Goal: Information Seeking & Learning: Understand process/instructions

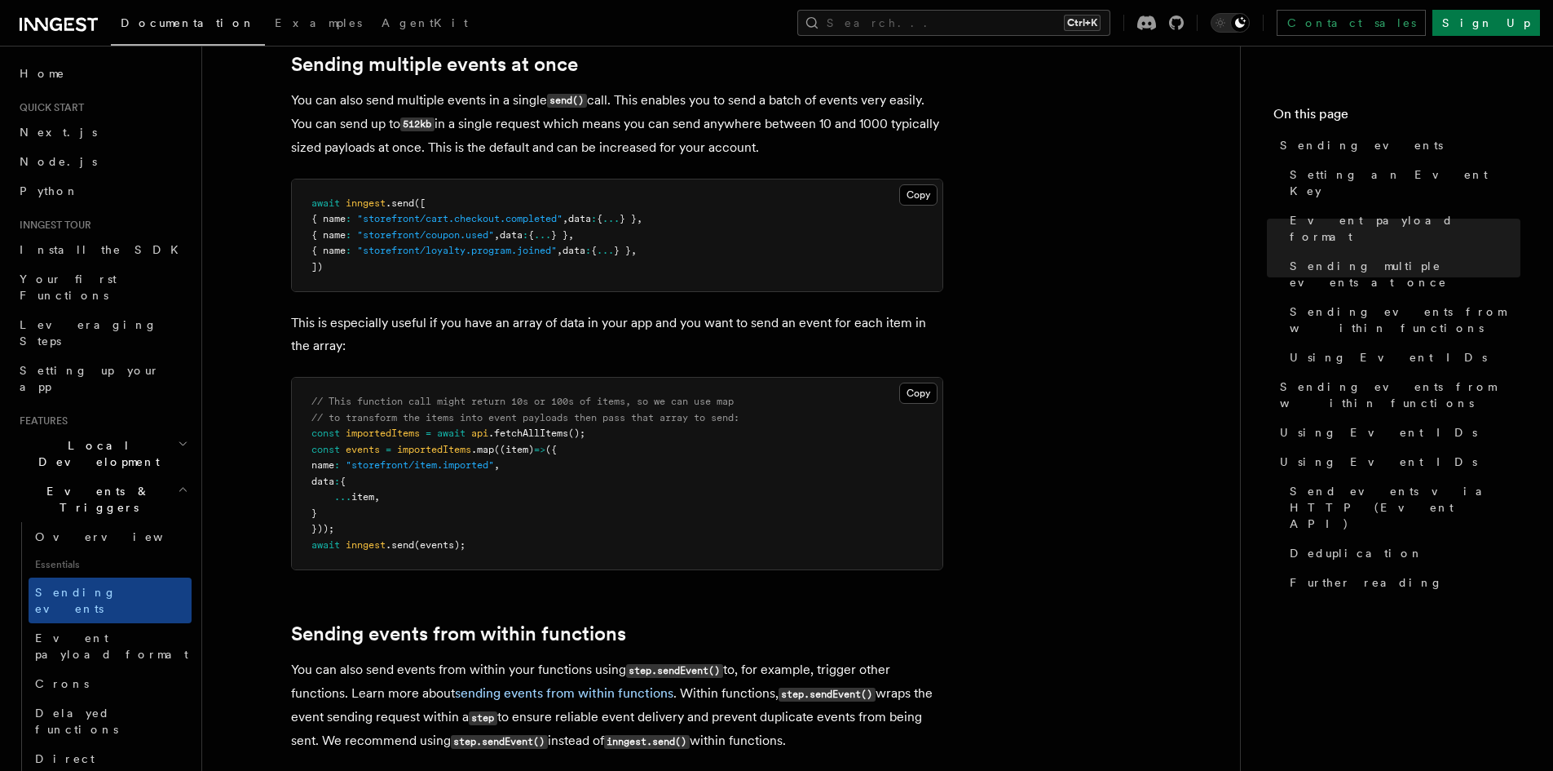
scroll to position [2201, 0]
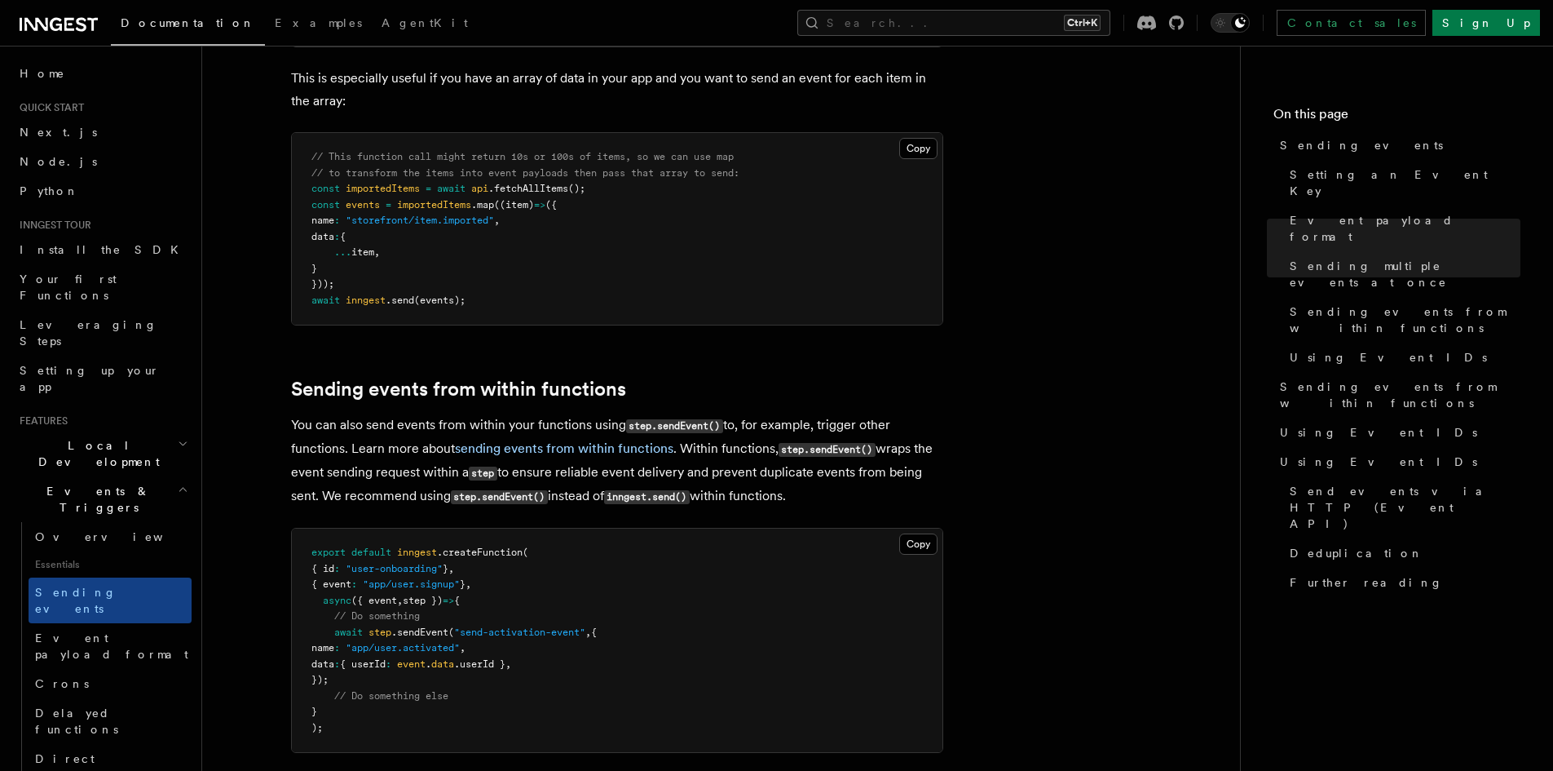
click at [430, 617] on pre "export default inngest .createFunction ( { id : "user-onboarding" } , { event :…" at bounding box center [617, 639] width 651 height 223
click at [432, 626] on span ".sendEvent" at bounding box center [419, 631] width 57 height 11
copy span "sendEvent"
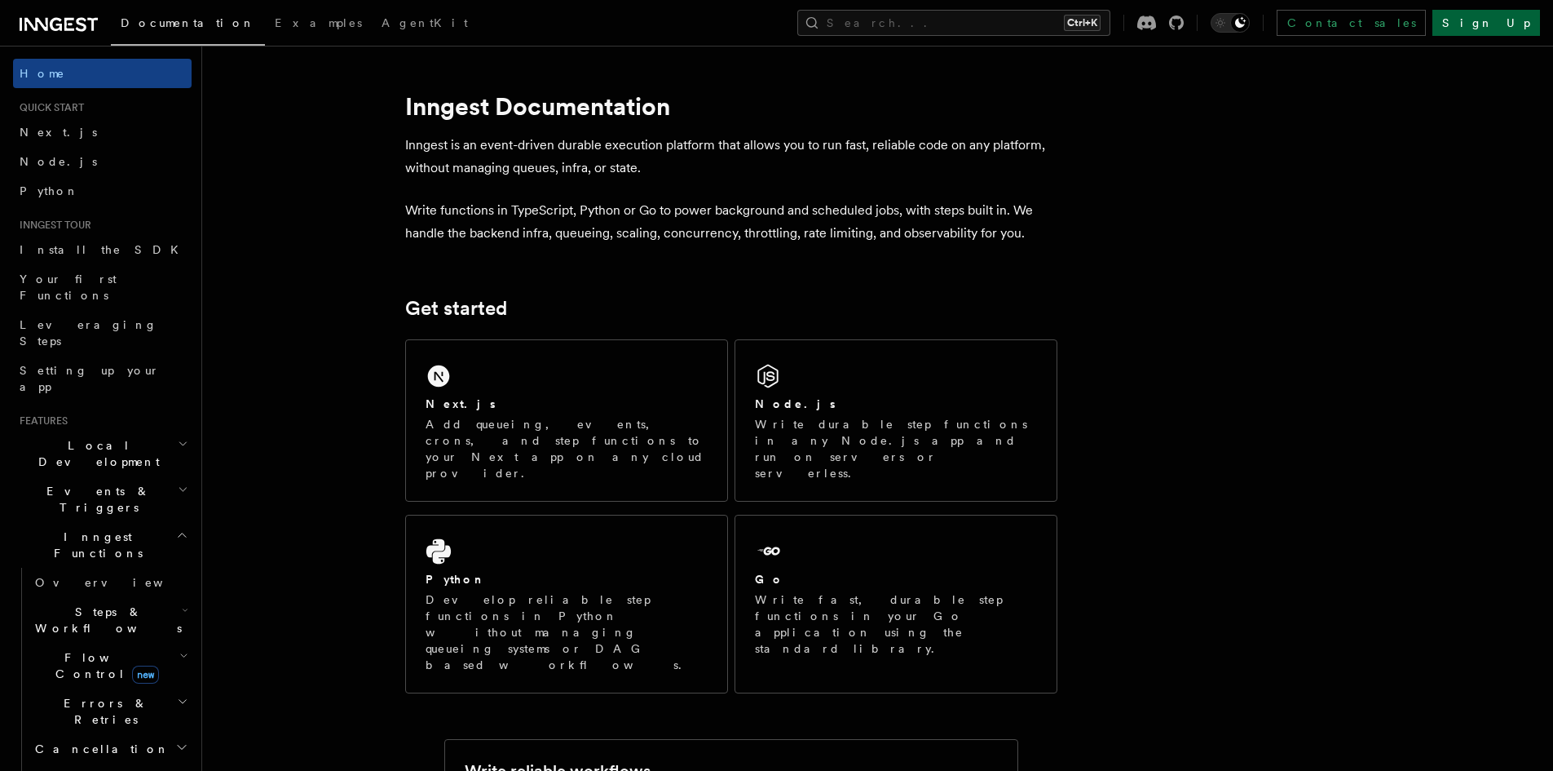
click at [1496, 30] on link "Sign Up" at bounding box center [1487, 23] width 108 height 26
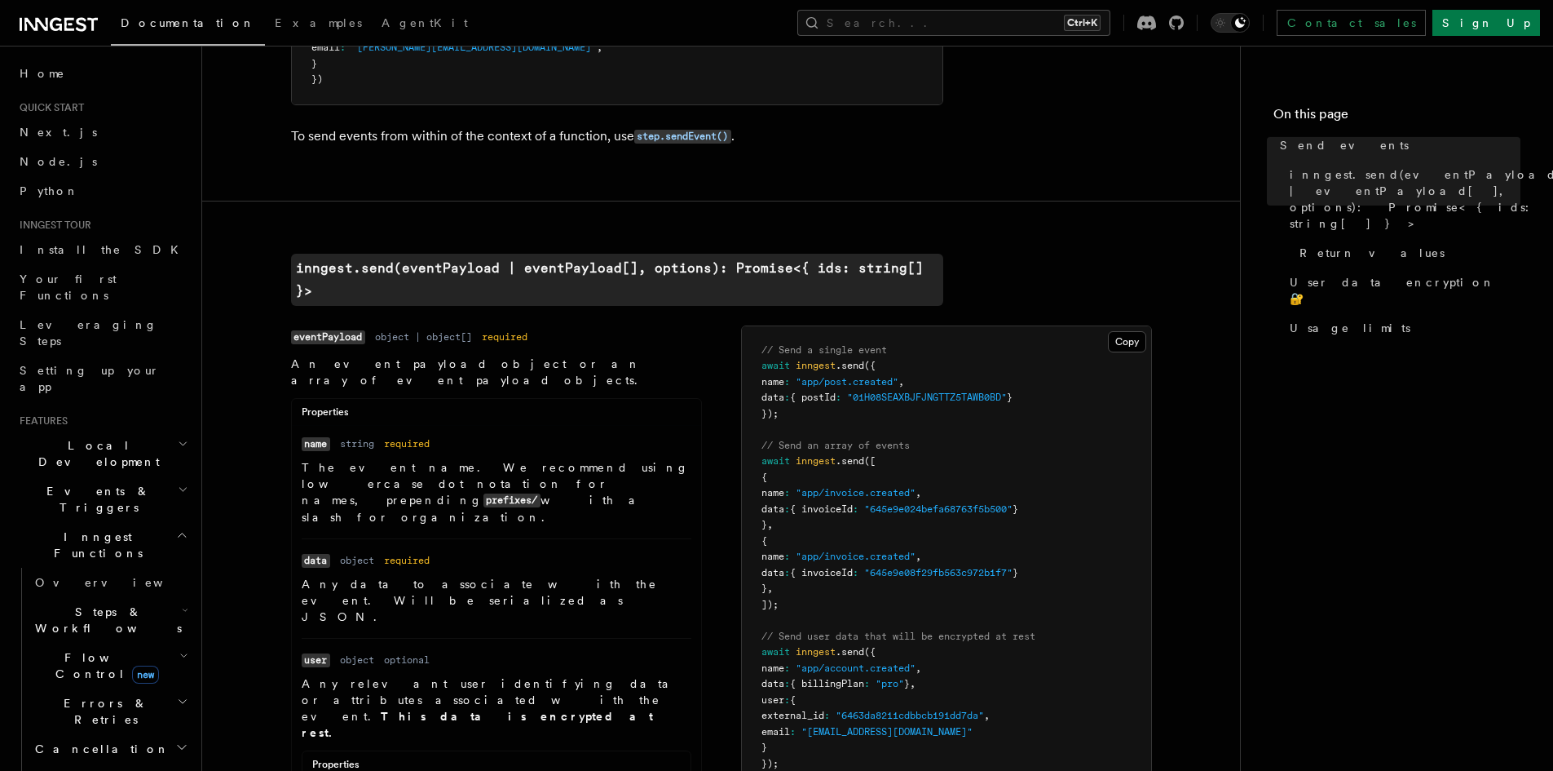
scroll to position [652, 0]
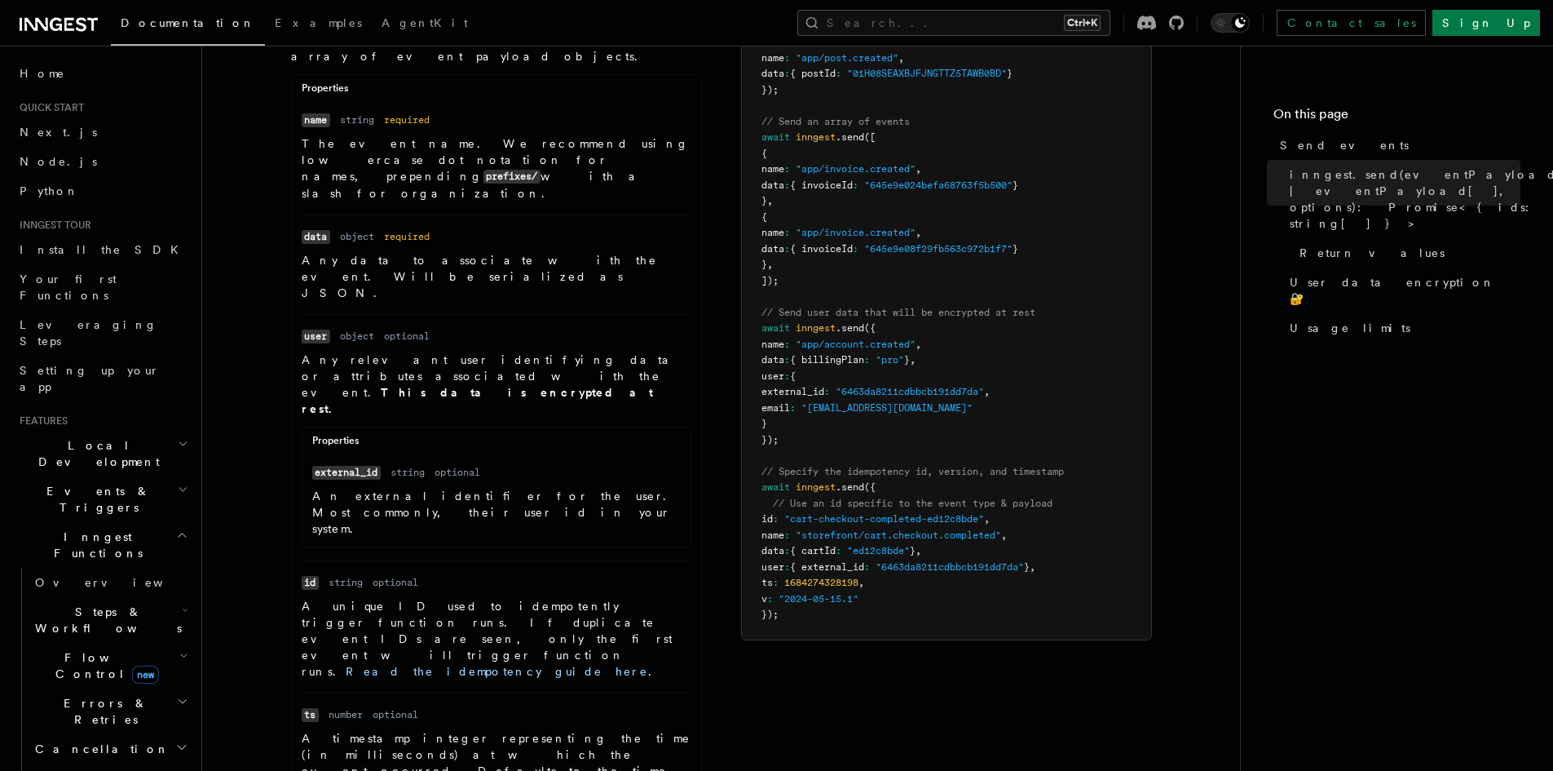
click at [845, 404] on pre "// Send a single event await inngest .send ({ name : "app/post.created" , data …" at bounding box center [946, 320] width 409 height 637
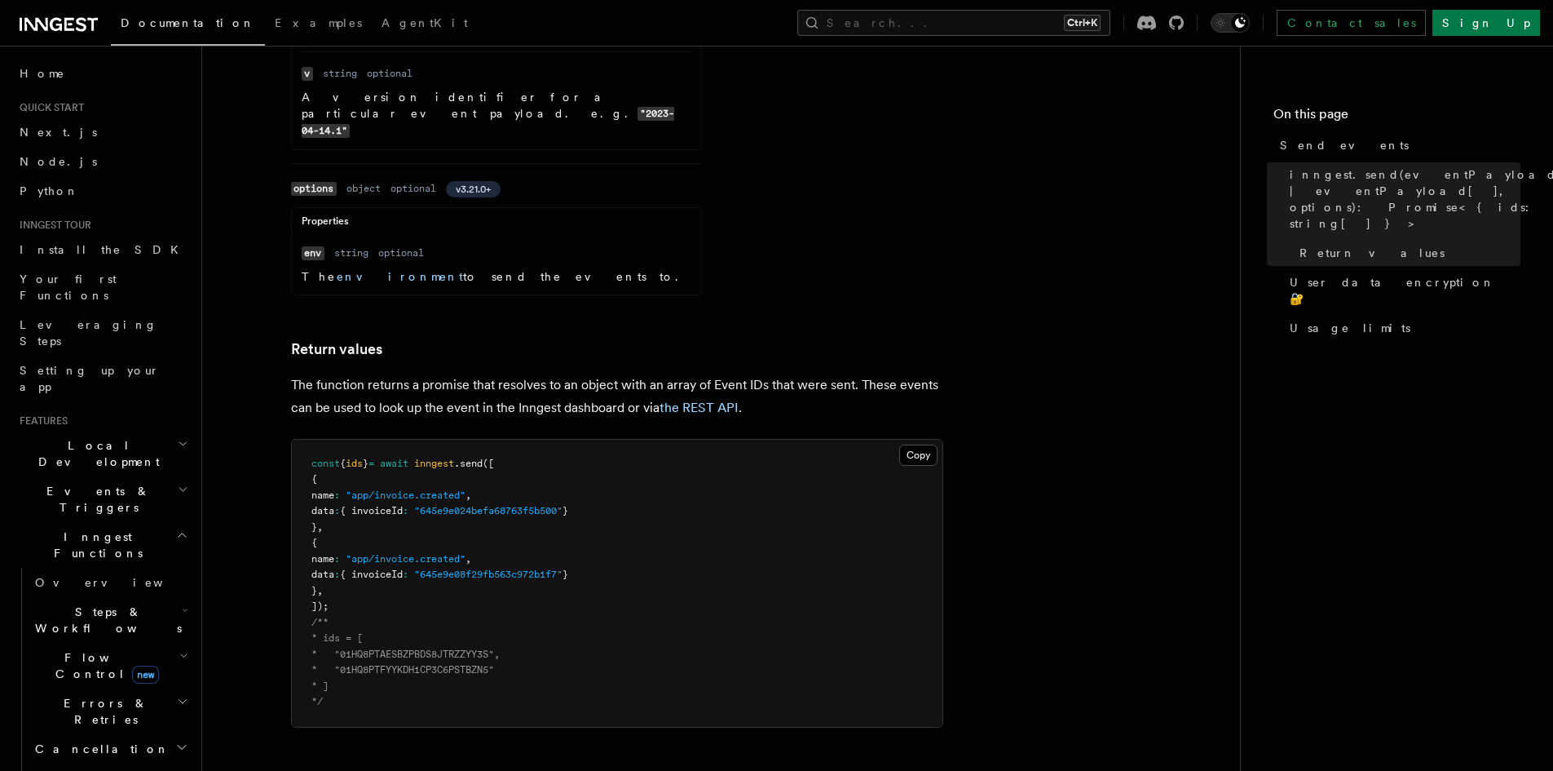
scroll to position [1875, 0]
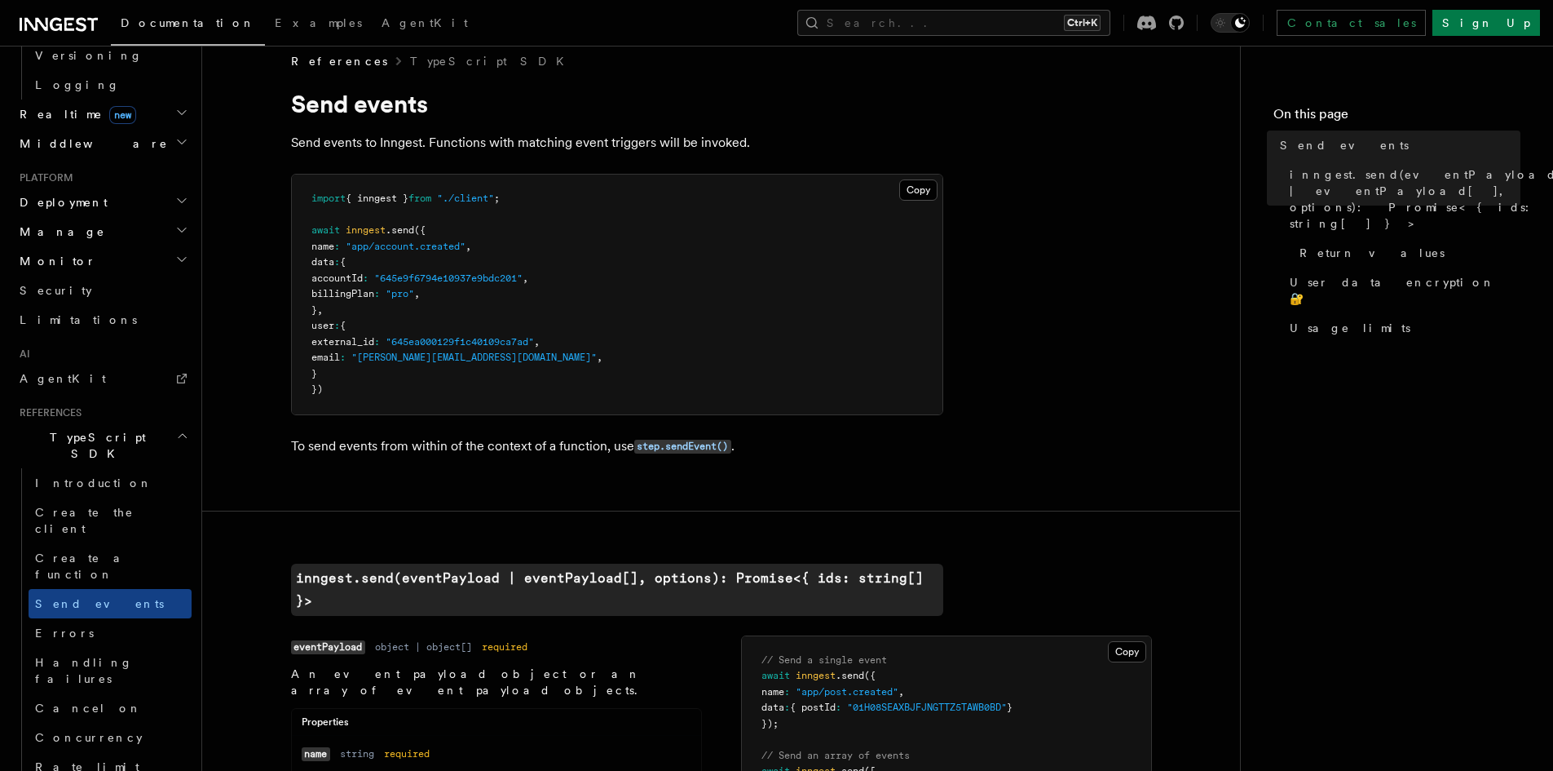
scroll to position [0, 0]
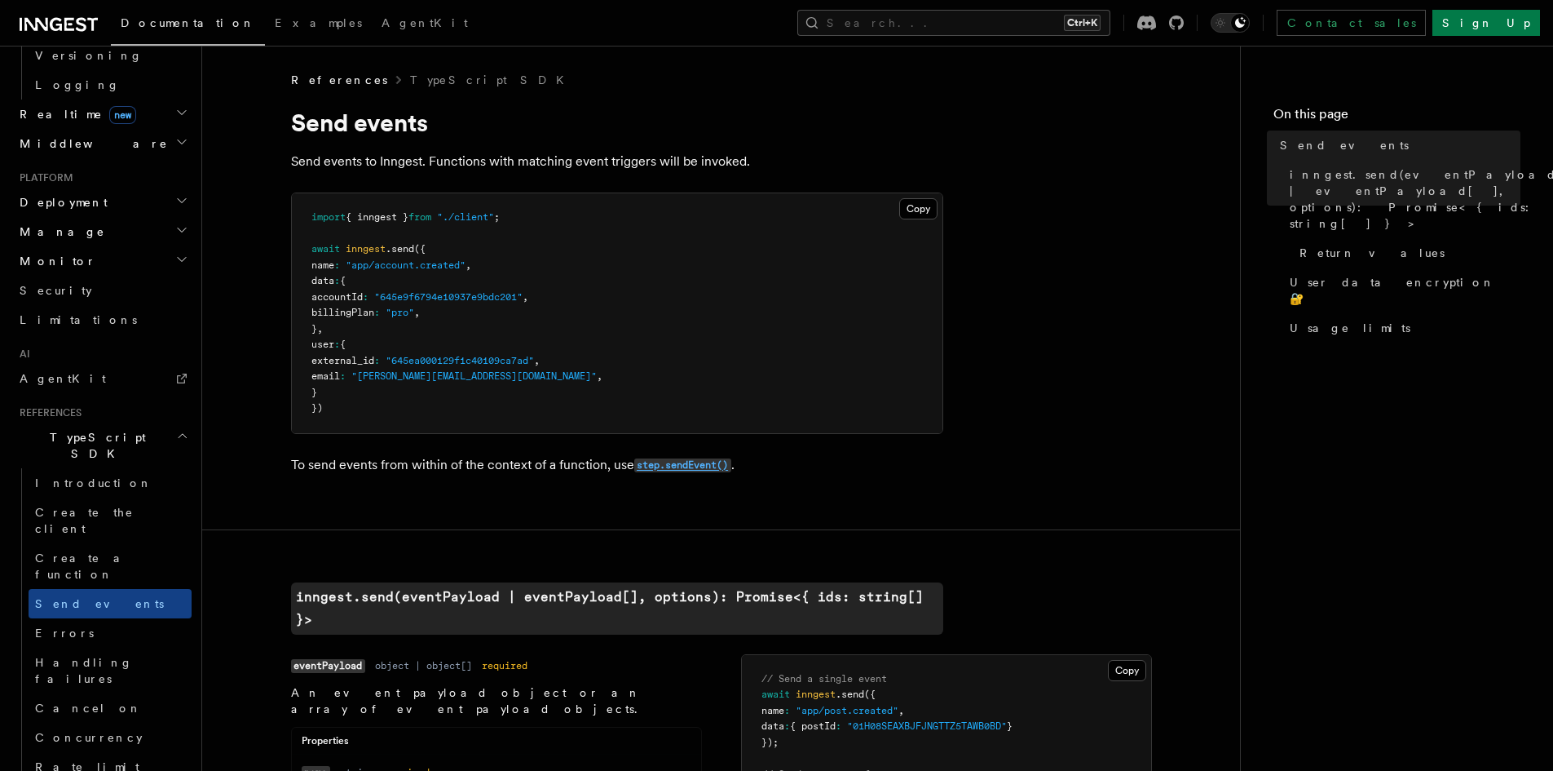
click at [681, 470] on code "step.sendEvent()" at bounding box center [682, 465] width 97 height 14
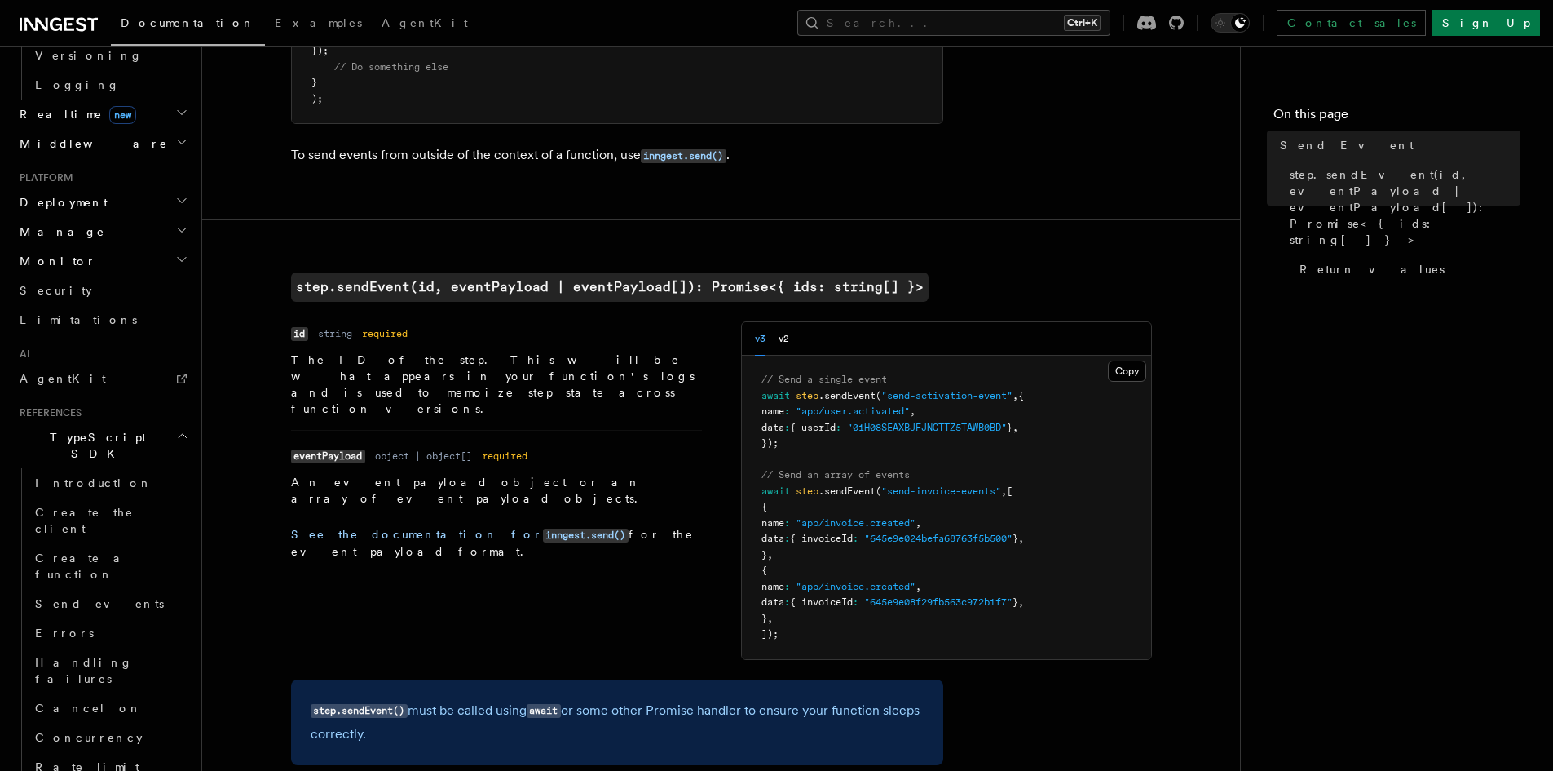
scroll to position [408, 0]
